Goal: Navigation & Orientation: Find specific page/section

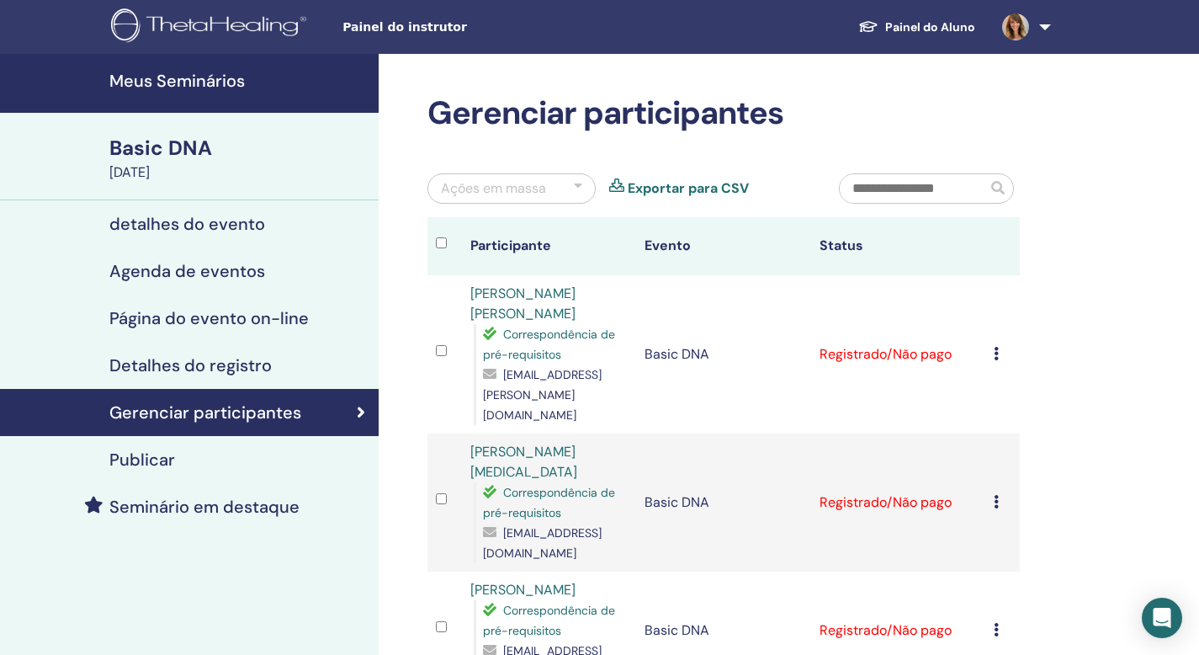
click at [219, 223] on h4 "detalhes do evento" at bounding box center [187, 224] width 156 height 20
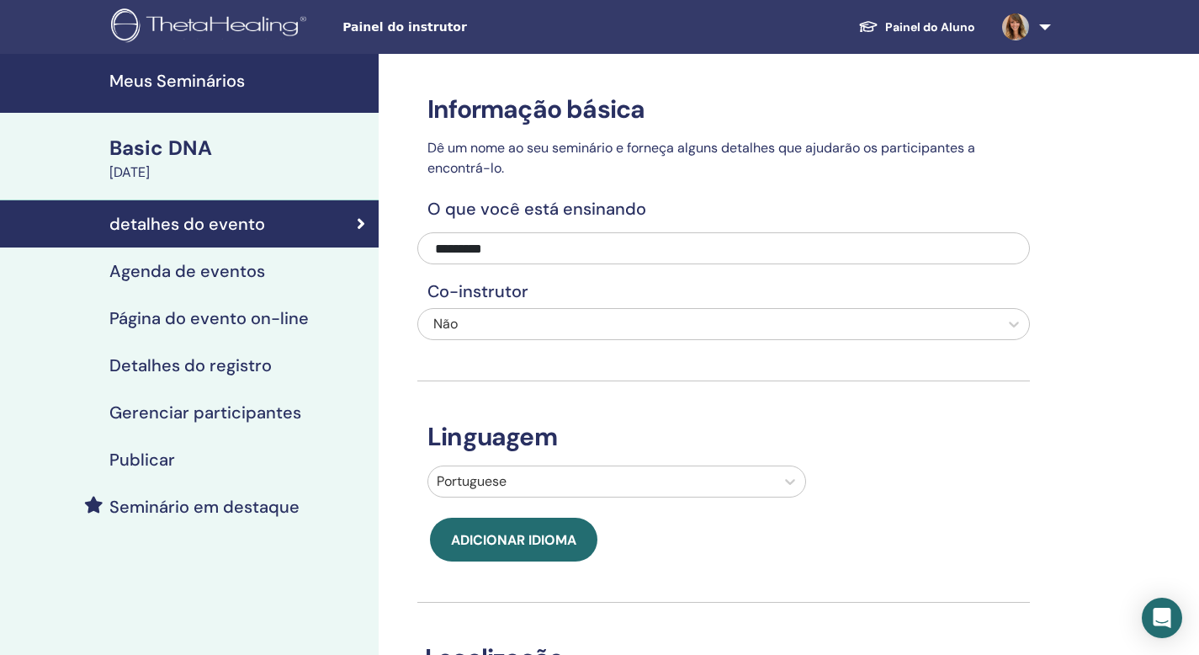
click at [253, 275] on h4 "Agenda de eventos" at bounding box center [187, 271] width 156 height 20
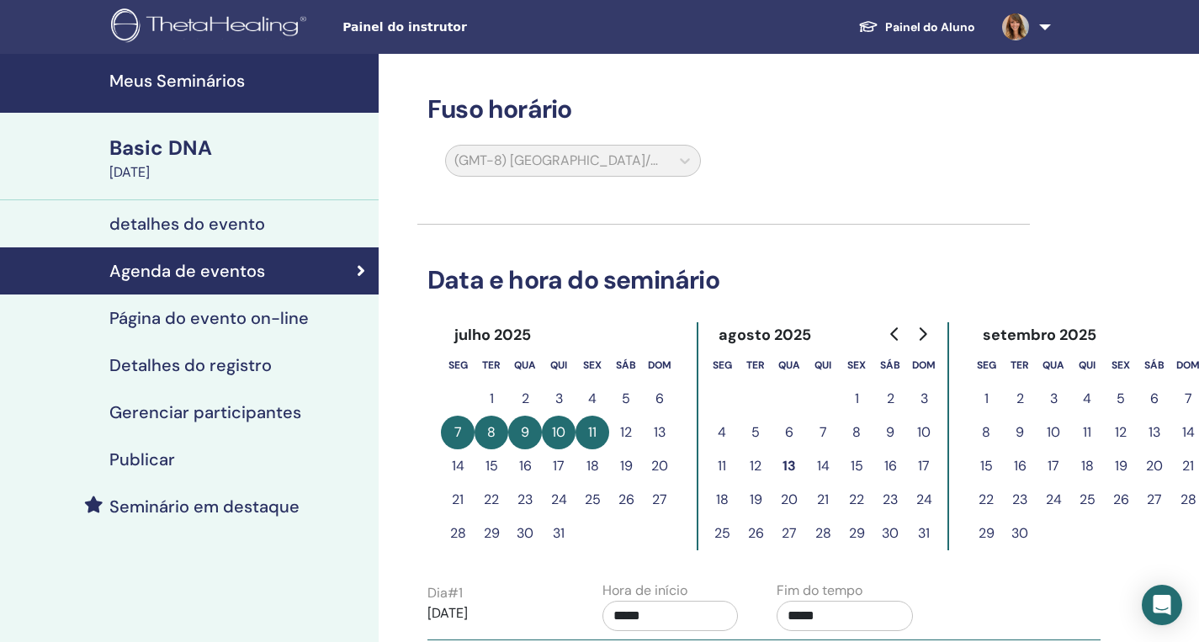
click at [928, 19] on link "Painel do Aluno" at bounding box center [917, 27] width 144 height 31
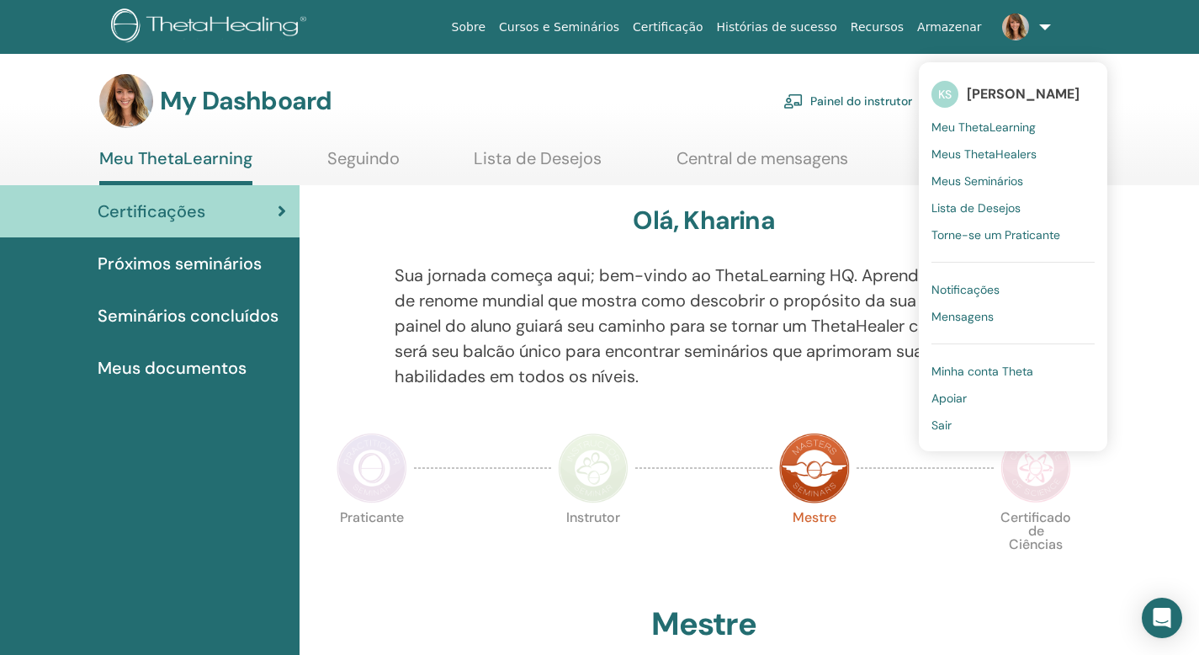
click at [894, 98] on link "Painel do instrutor" at bounding box center [848, 100] width 129 height 37
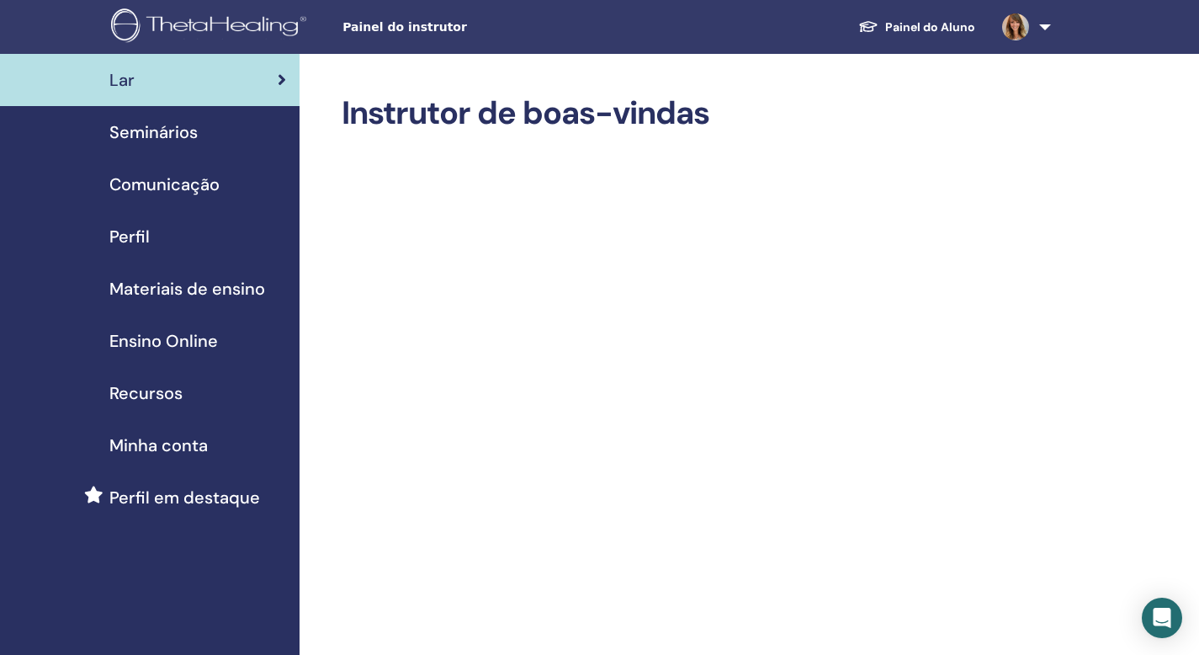
click at [180, 129] on span "Seminários" at bounding box center [153, 132] width 88 height 25
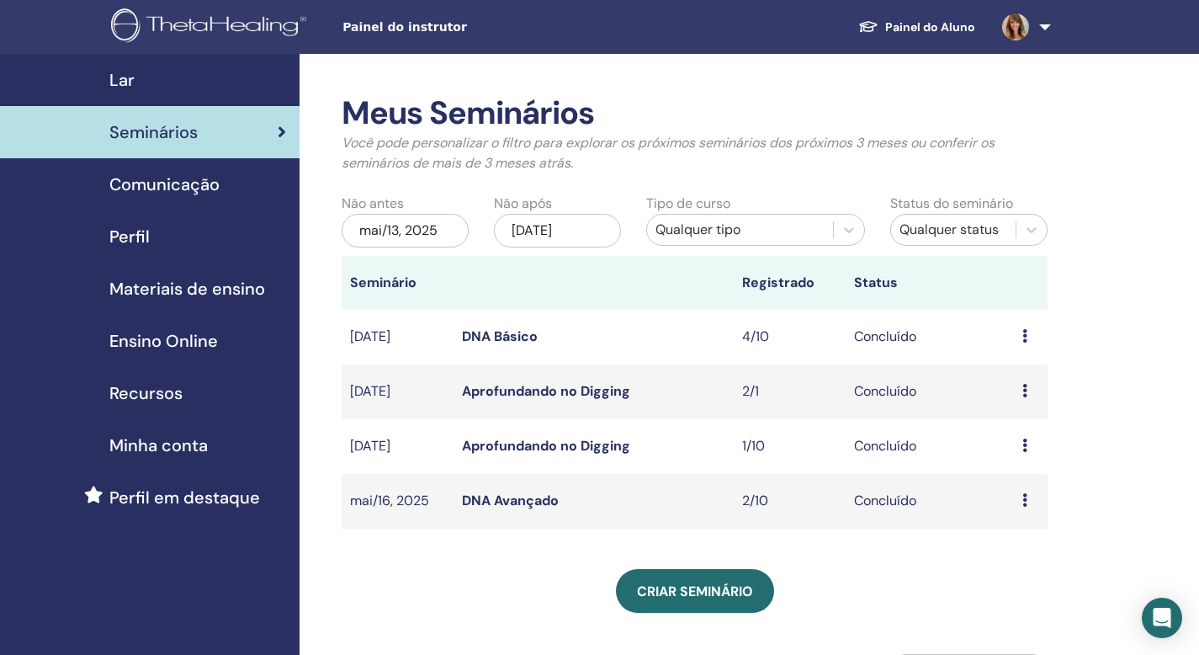
click at [1028, 338] on div "Visualizar Participantes" at bounding box center [1031, 337] width 17 height 20
click at [1028, 338] on div "Visualizar Participantes" at bounding box center [1032, 364] width 111 height 53
